Goal: Task Accomplishment & Management: Manage account settings

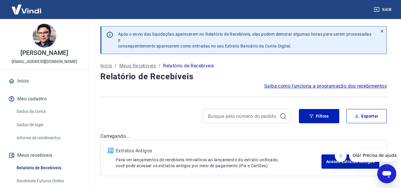
click at [341, 156] on icon "Fechar mensagem da empresa" at bounding box center [340, 156] width 3 height 3
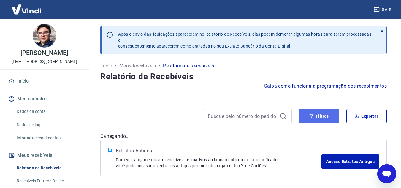
click at [324, 116] on button "Filtros" at bounding box center [319, 116] width 40 height 14
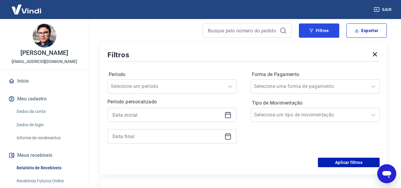
scroll to position [89, 0]
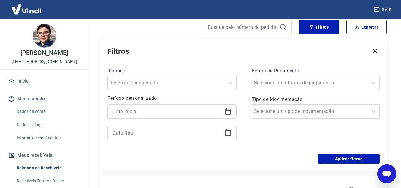
click at [229, 110] on icon at bounding box center [228, 111] width 7 height 7
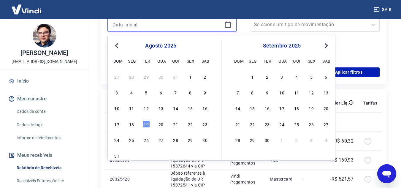
scroll to position [178, 0]
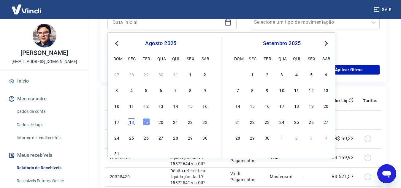
click at [130, 122] on div "18" at bounding box center [131, 121] width 7 height 7
type input "18/08/2025"
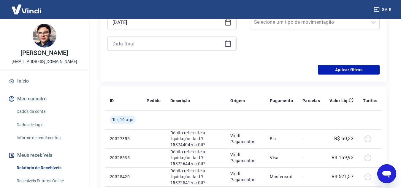
click at [230, 43] on icon at bounding box center [228, 43] width 6 height 1
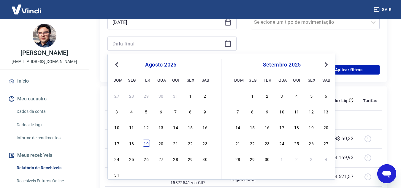
click at [148, 144] on div "19" at bounding box center [146, 143] width 7 height 7
type input "19/08/2025"
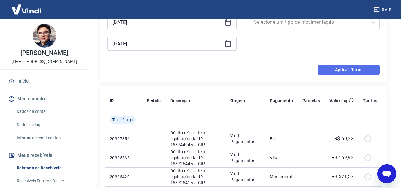
click at [341, 67] on button "Aplicar filtros" at bounding box center [349, 70] width 62 height 10
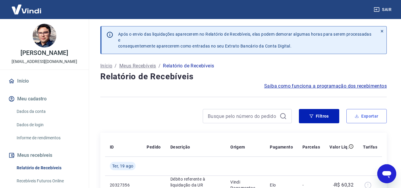
click at [374, 114] on button "Exportar" at bounding box center [367, 116] width 40 height 14
type input "18/08/2025"
type input "19/08/2025"
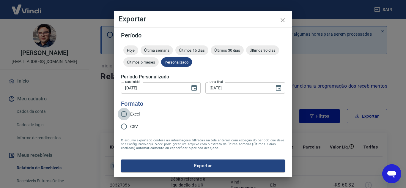
click at [127, 116] on input "Excel" at bounding box center [124, 114] width 12 height 12
radio input "true"
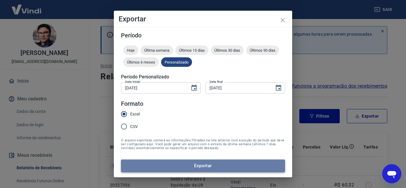
click at [223, 166] on button "Exportar" at bounding box center [203, 166] width 164 height 12
